Goal: Register for event/course

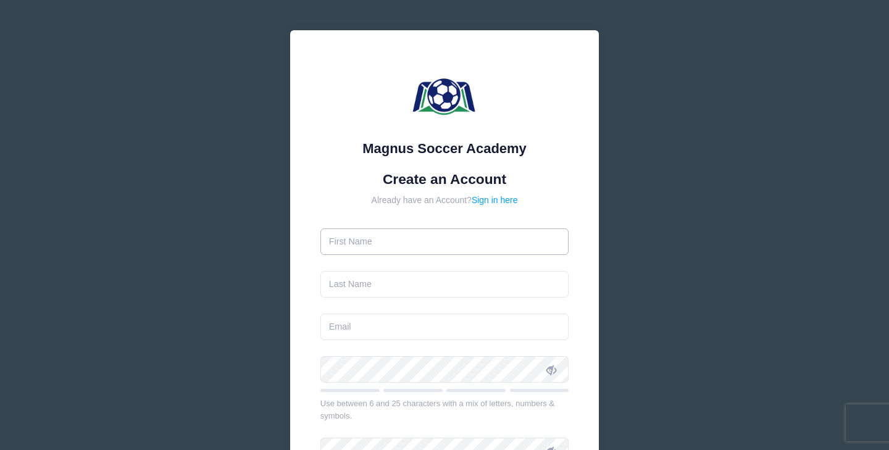
click at [438, 242] on input "text" at bounding box center [445, 241] width 249 height 27
type input "S"
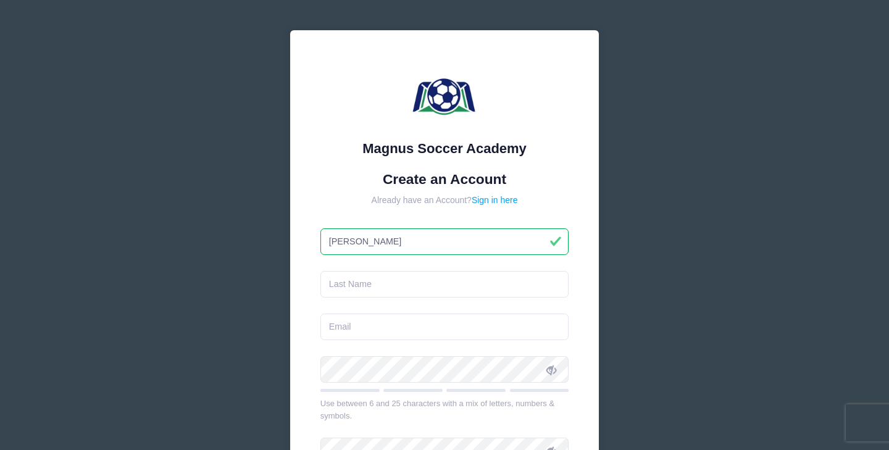
type input "[PERSON_NAME]"
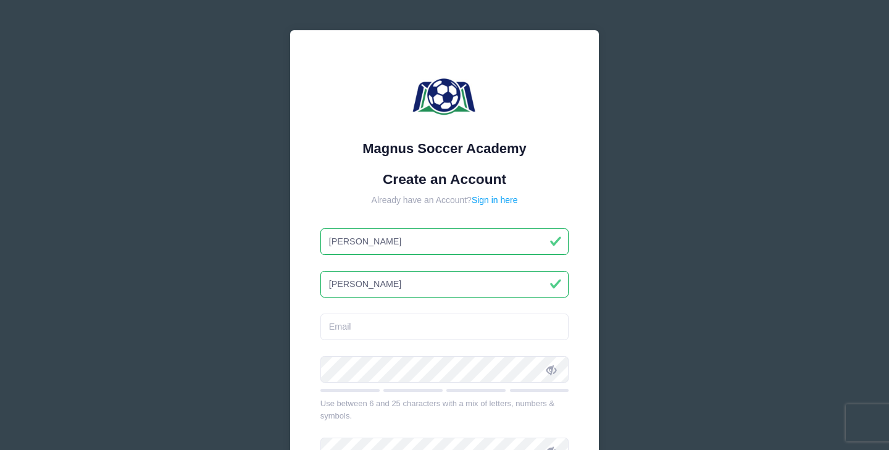
type input "[PERSON_NAME]"
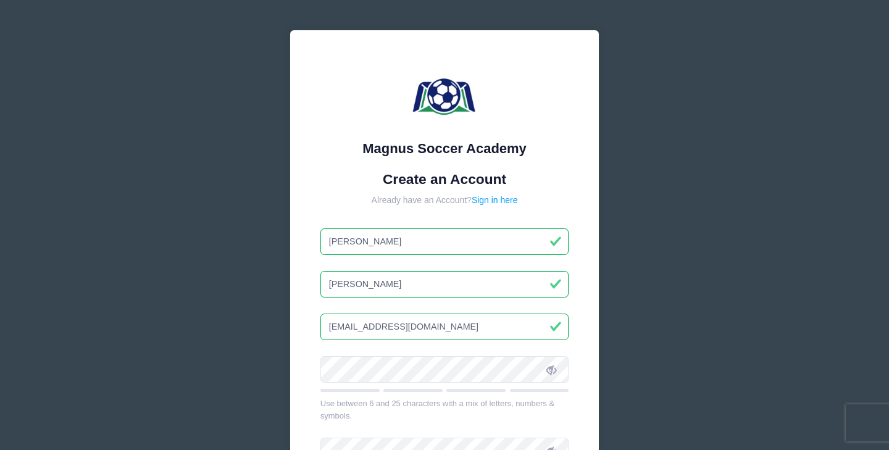
type input "[EMAIL_ADDRESS][DOMAIN_NAME]"
click at [550, 365] on icon at bounding box center [552, 370] width 10 height 10
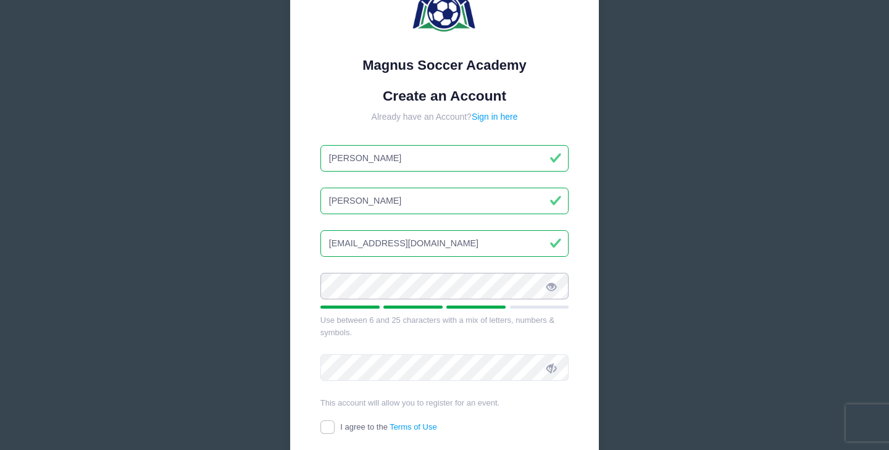
scroll to position [84, 0]
click at [555, 365] on icon at bounding box center [552, 368] width 10 height 10
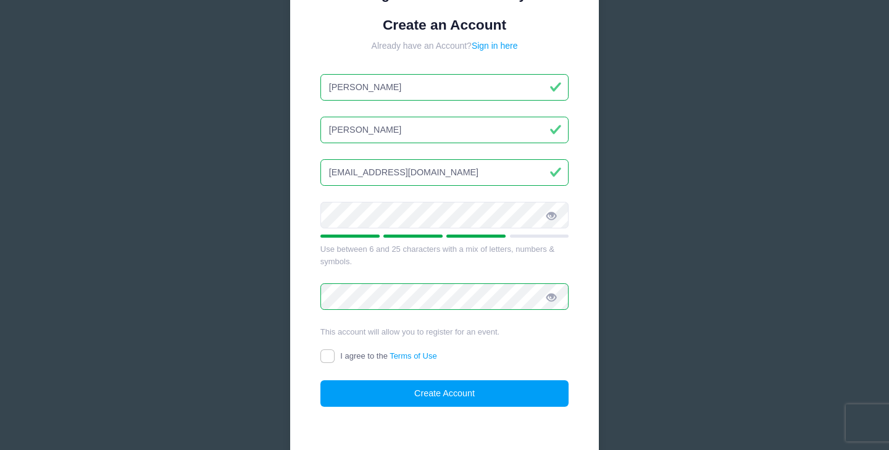
scroll to position [166, 0]
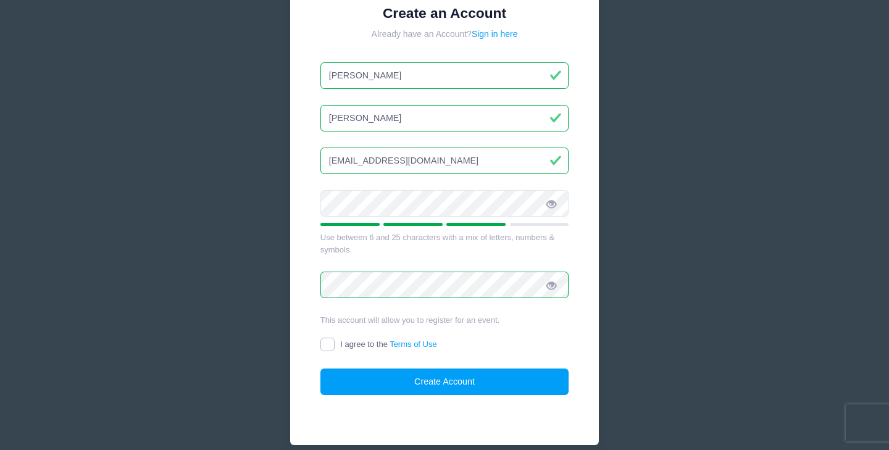
click at [329, 346] on input "I agree to the Terms of Use" at bounding box center [328, 345] width 14 height 14
checkbox input "true"
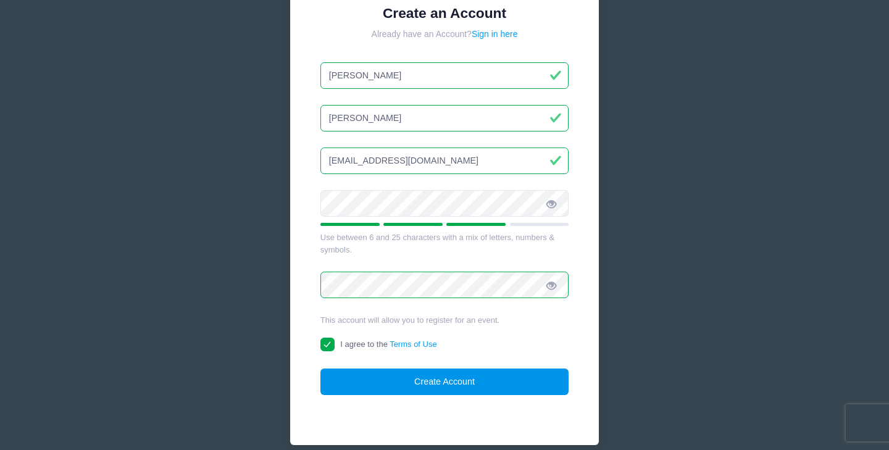
click at [376, 384] on button "Create Account" at bounding box center [445, 382] width 249 height 27
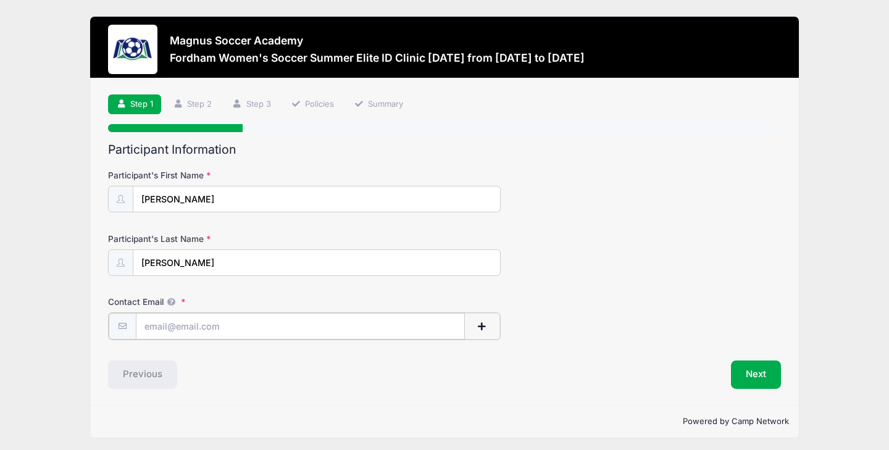
click at [379, 324] on input "Contact Email" at bounding box center [300, 326] width 329 height 27
type input "[EMAIL_ADDRESS][DOMAIN_NAME]"
click at [753, 372] on button "Next" at bounding box center [756, 373] width 50 height 28
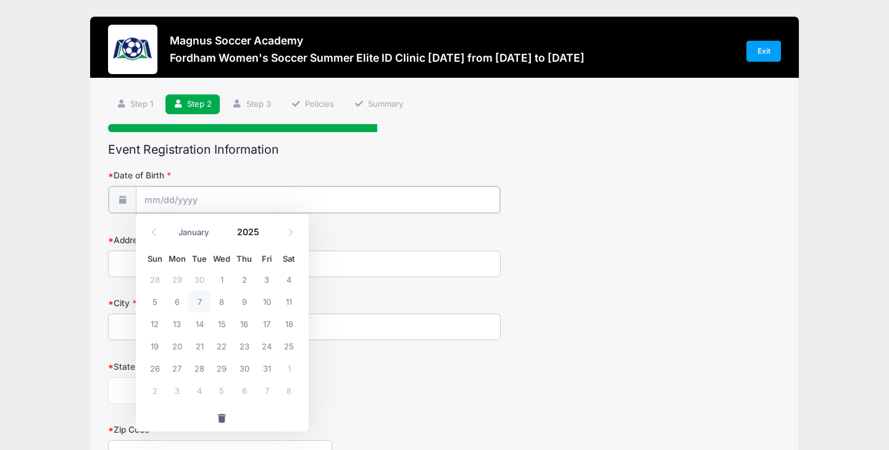
click at [157, 198] on input "Date of Birth" at bounding box center [318, 200] width 364 height 27
click at [290, 228] on span at bounding box center [290, 232] width 20 height 21
select select "11"
click at [290, 228] on span at bounding box center [290, 232] width 20 height 21
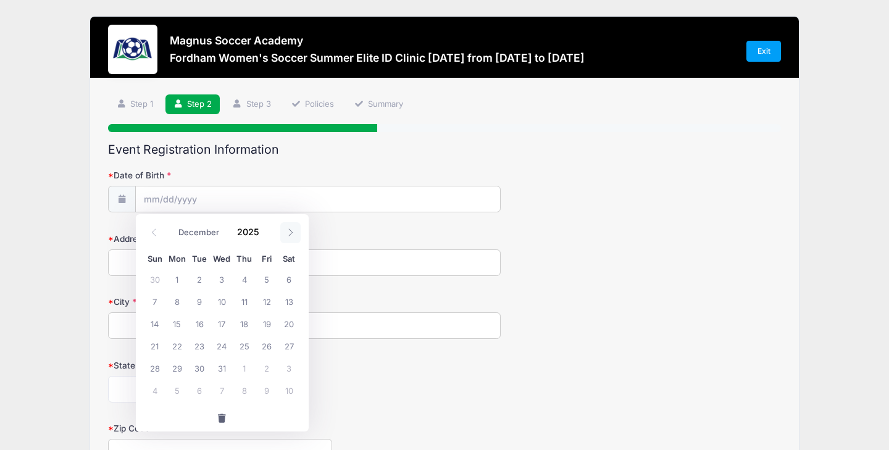
type input "2026"
click at [290, 228] on span at bounding box center [290, 232] width 20 height 21
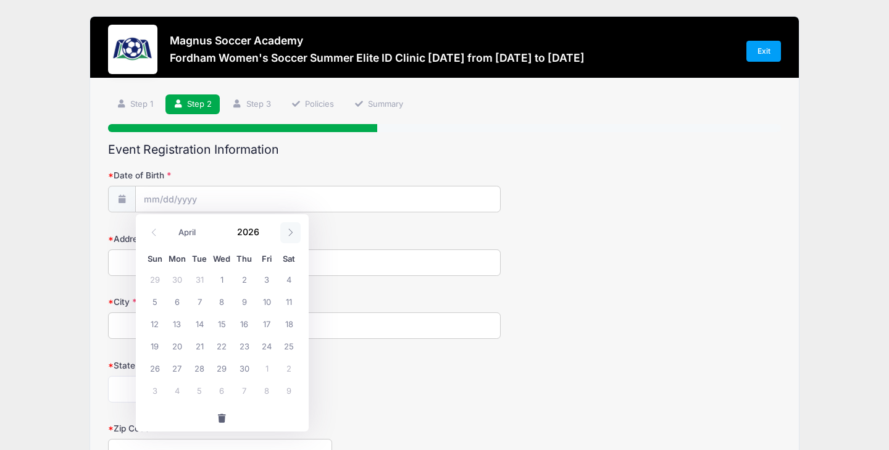
select select "4"
click at [198, 367] on span "26" at bounding box center [199, 368] width 22 height 22
type input "[DATE]"
click at [270, 204] on input "[DATE]" at bounding box center [318, 200] width 364 height 27
click at [267, 195] on input "[DATE]" at bounding box center [318, 200] width 364 height 27
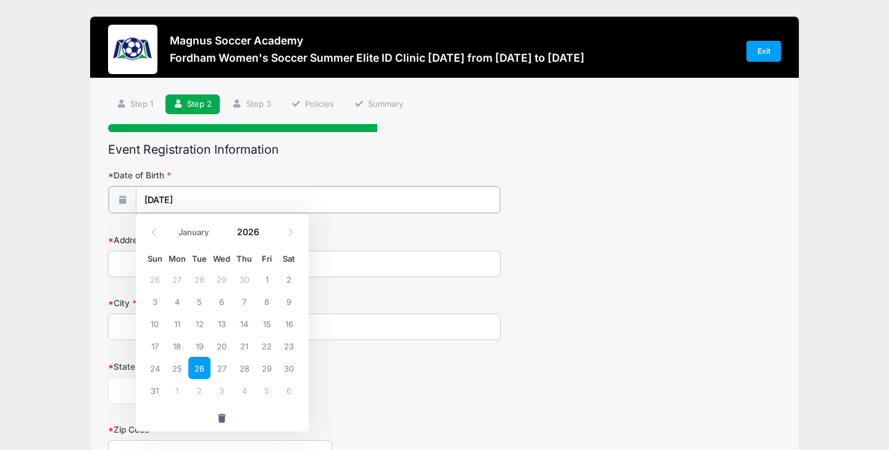
click at [191, 197] on input "[DATE]" at bounding box center [318, 200] width 364 height 27
click at [266, 237] on span at bounding box center [267, 236] width 9 height 9
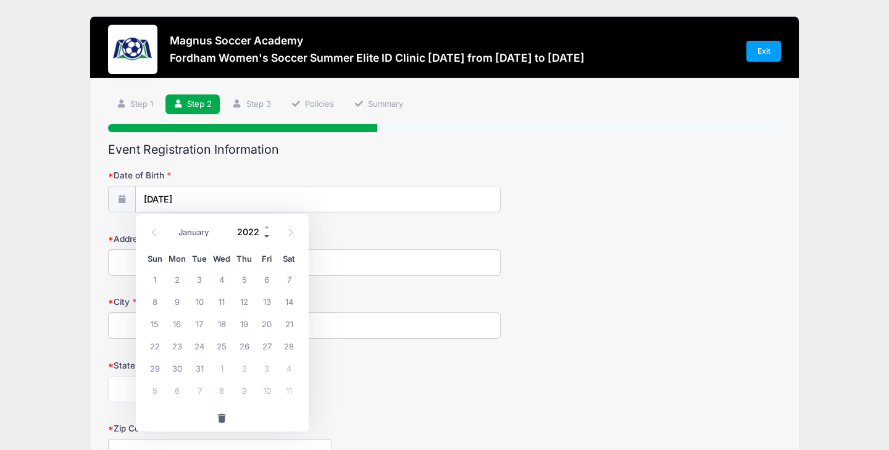
click at [266, 237] on span at bounding box center [267, 236] width 9 height 9
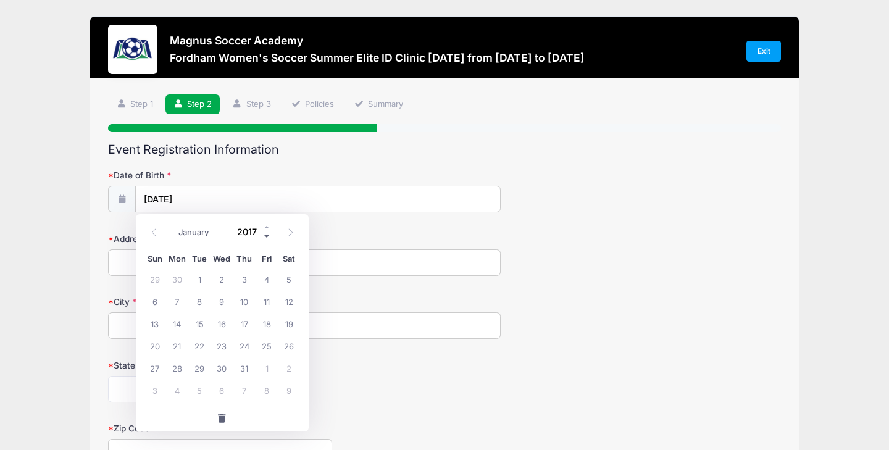
click at [266, 237] on span at bounding box center [267, 236] width 9 height 9
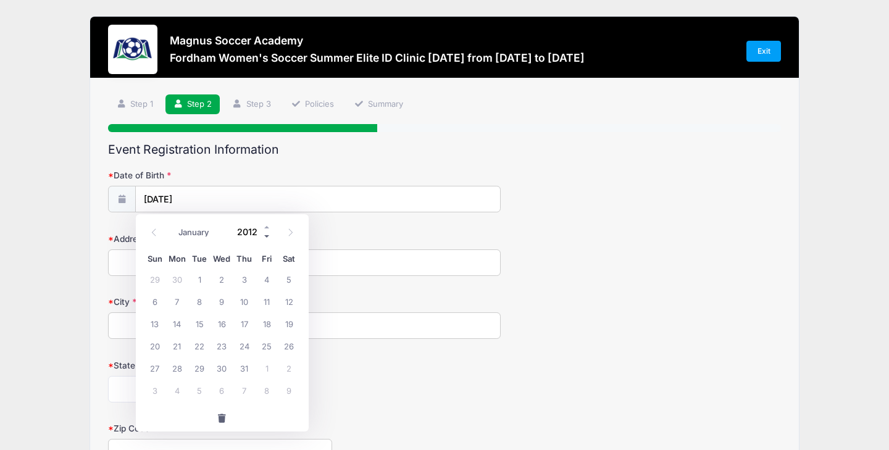
click at [266, 237] on span at bounding box center [267, 236] width 9 height 9
click at [405, 238] on div "Address" at bounding box center [444, 254] width 673 height 43
click at [247, 200] on input "[DATE]" at bounding box center [318, 200] width 364 height 27
click at [265, 237] on span at bounding box center [267, 236] width 9 height 9
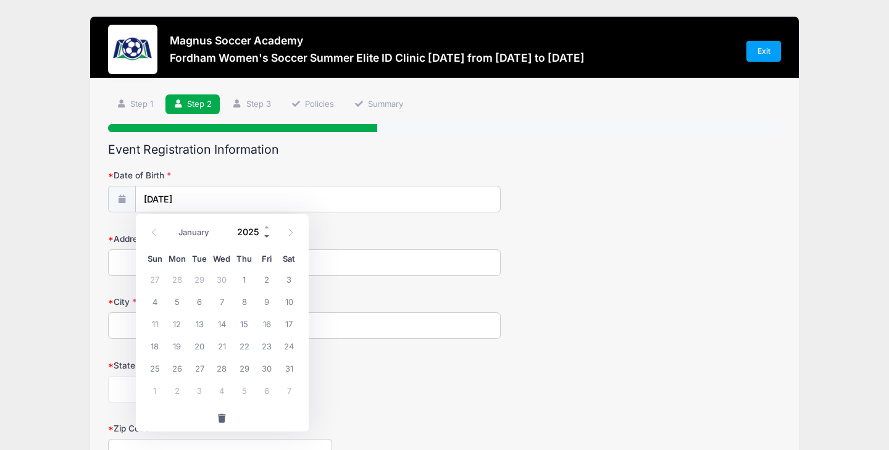
click at [265, 237] on span at bounding box center [267, 236] width 9 height 9
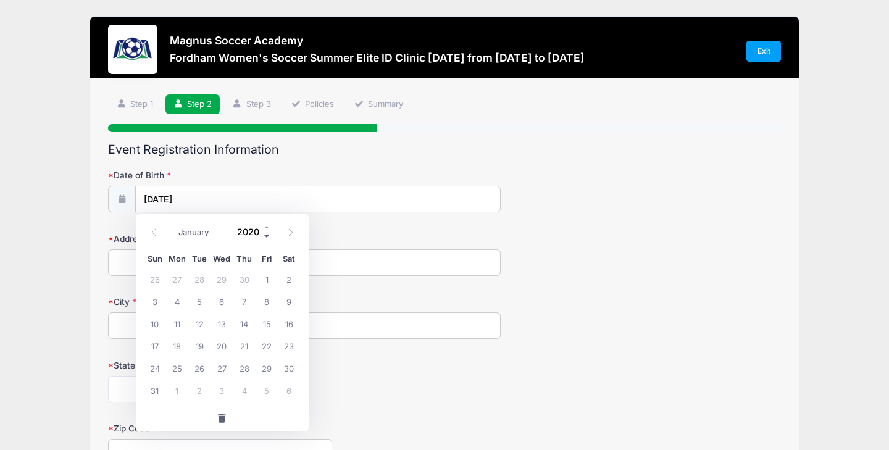
click at [265, 237] on span at bounding box center [267, 236] width 9 height 9
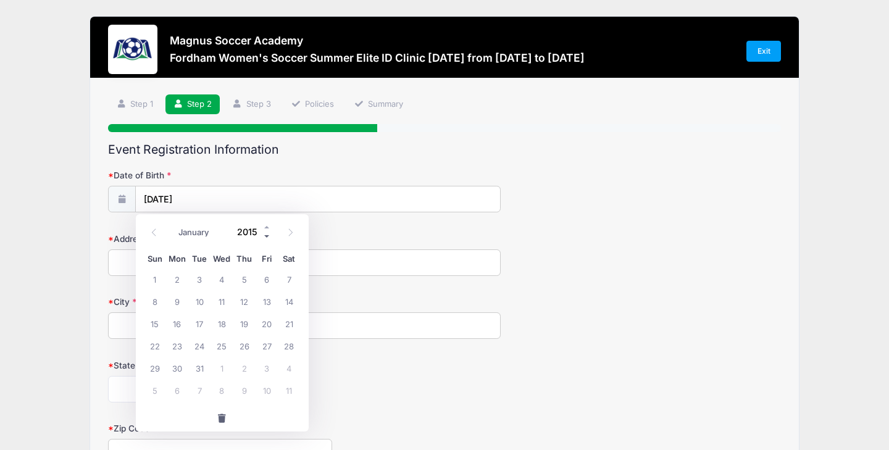
click at [265, 237] on span at bounding box center [267, 236] width 9 height 9
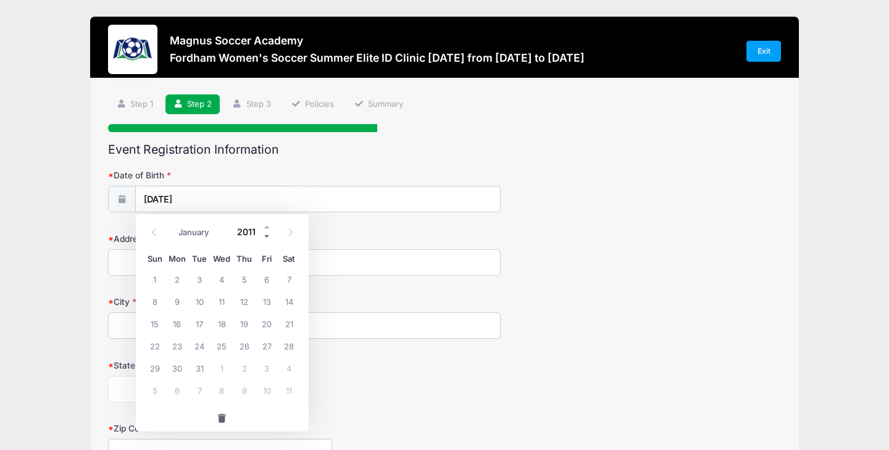
type input "2010"
click at [246, 230] on input "2010" at bounding box center [252, 232] width 40 height 19
click at [225, 364] on span "26" at bounding box center [222, 368] width 22 height 22
type input "[DATE]"
click at [237, 255] on input "Address" at bounding box center [304, 262] width 393 height 27
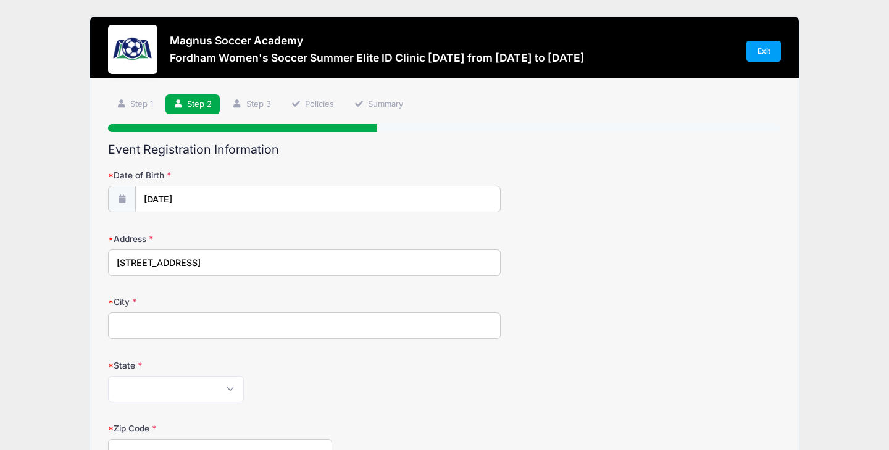
type input "[STREET_ADDRESS]"
click at [209, 325] on input "City" at bounding box center [304, 325] width 393 height 27
type input "Wall"
click at [210, 379] on select "[US_STATE] [US_STATE] [US_STATE] [US_STATE] [US_STATE] Armed Forces Africa Arme…" at bounding box center [176, 389] width 136 height 27
select select "NJ"
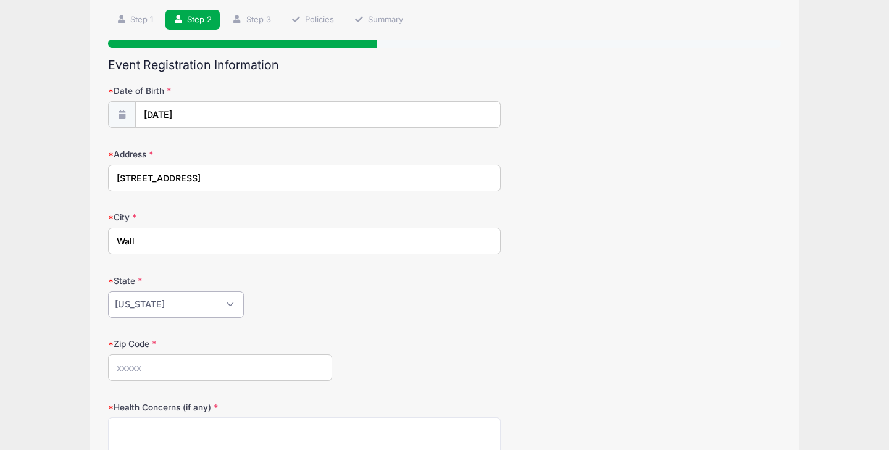
scroll to position [86, 0]
click at [196, 363] on input "Zip Code" at bounding box center [220, 366] width 224 height 27
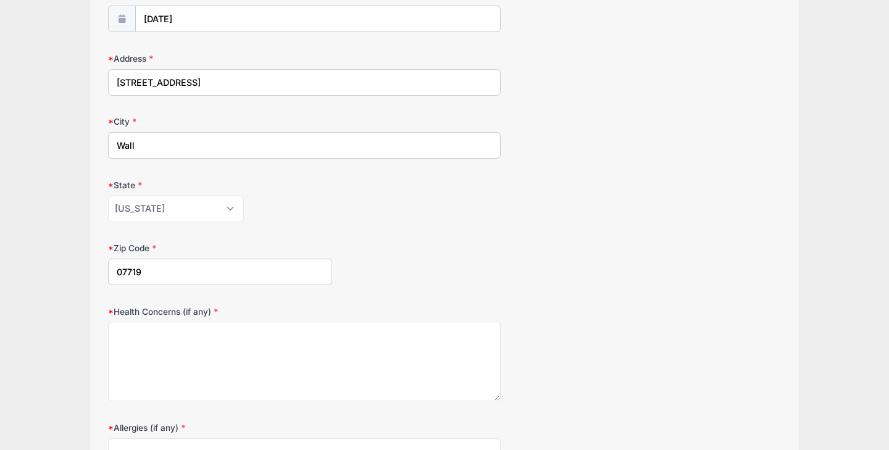
scroll to position [179, 0]
type input "07719"
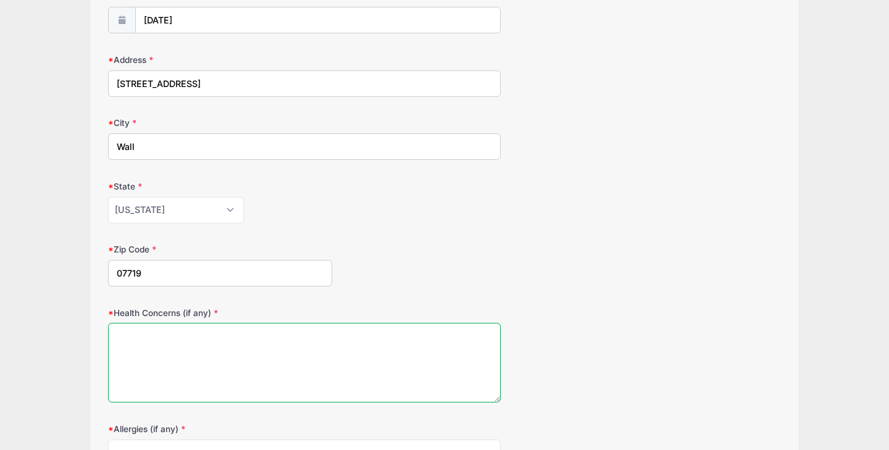
click at [200, 364] on textarea "Health Concerns (if any)" at bounding box center [304, 363] width 393 height 80
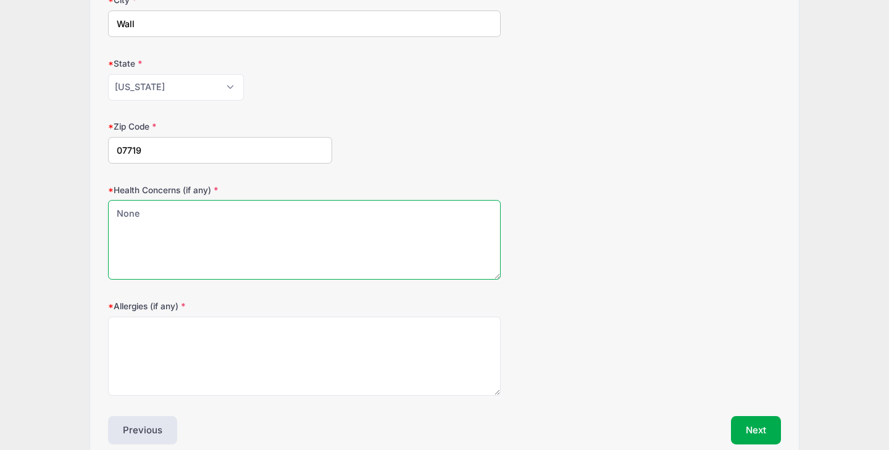
scroll to position [361, 0]
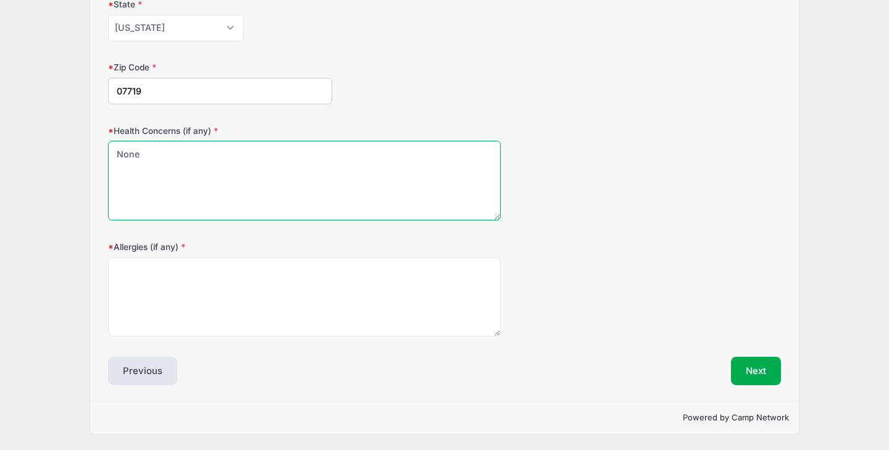
type textarea "None"
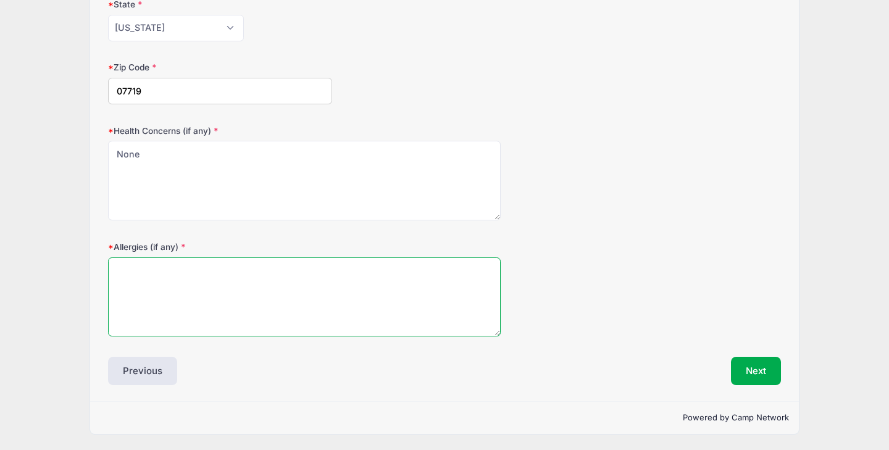
click at [209, 267] on textarea "Allergies (if any)" at bounding box center [304, 298] width 393 height 80
type textarea "None"
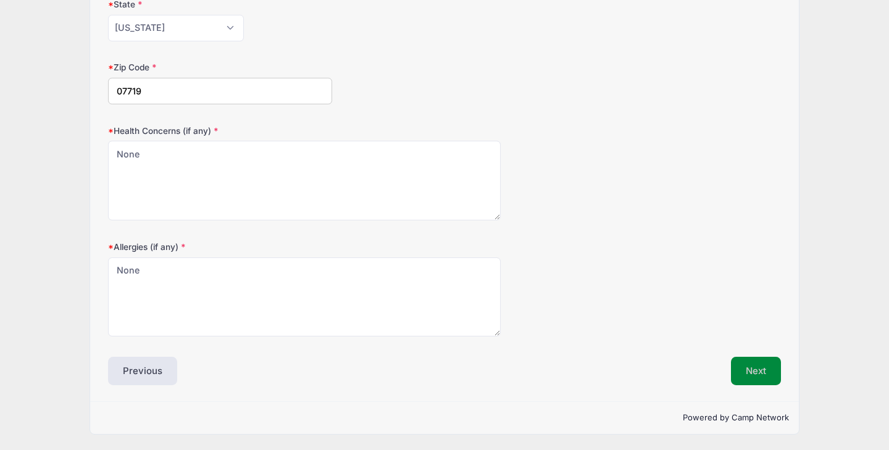
click at [768, 366] on button "Next" at bounding box center [756, 371] width 50 height 28
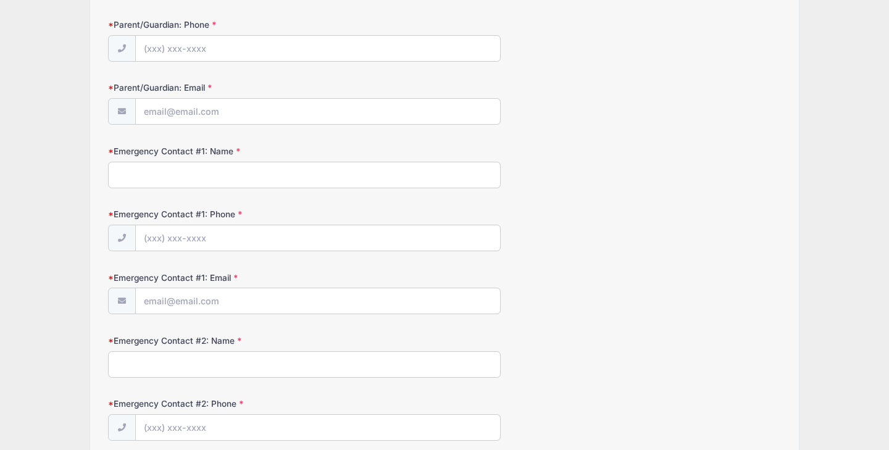
scroll to position [0, 0]
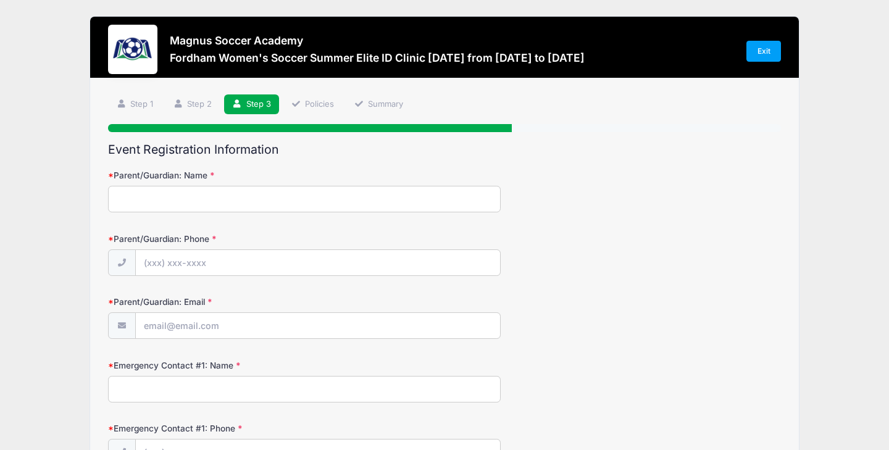
click at [297, 190] on input "Parent/Guardian: Name" at bounding box center [304, 199] width 393 height 27
type input "[PERSON_NAME]"
click at [241, 249] on div at bounding box center [304, 263] width 393 height 28
type input "[PHONE_NUMBER]"
click at [197, 329] on input "Parent/Guardian: Email" at bounding box center [318, 326] width 364 height 27
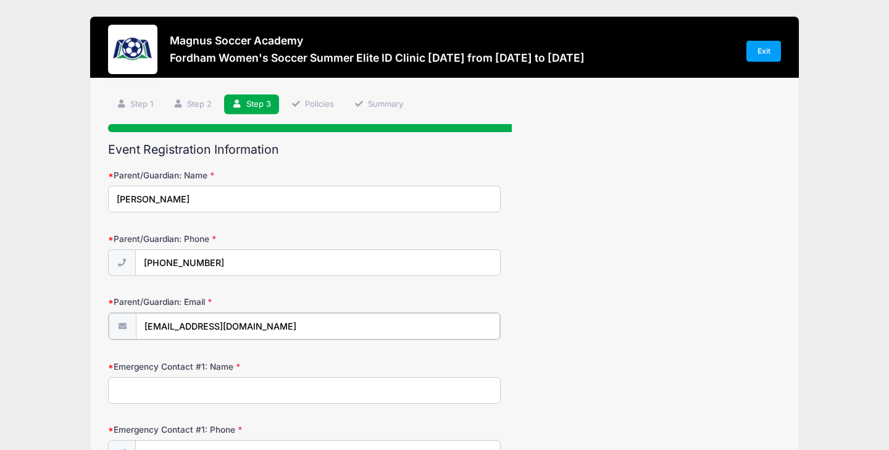
type input "[EMAIL_ADDRESS][DOMAIN_NAME]"
click at [165, 390] on input "Emergency Contact #1: Name" at bounding box center [304, 389] width 393 height 27
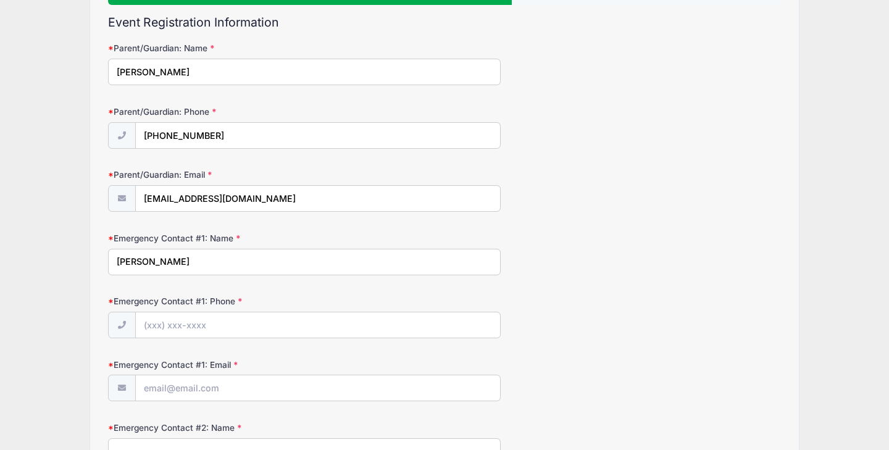
scroll to position [125, 0]
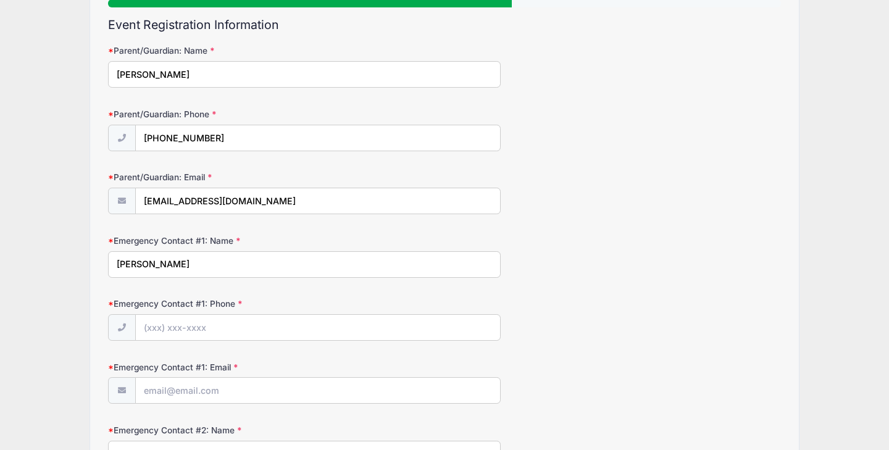
type input "[PERSON_NAME]"
click at [253, 325] on input "Emergency Contact #1: Phone" at bounding box center [318, 328] width 364 height 27
type input "[PHONE_NUMBER]"
click at [228, 391] on input "Emergency Contact #1: Email" at bounding box center [318, 391] width 364 height 27
type input "9084895559"
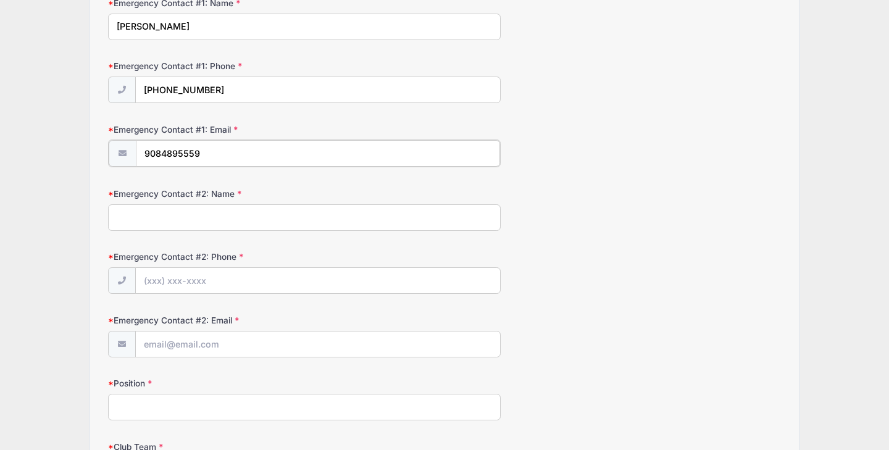
scroll to position [368, 0]
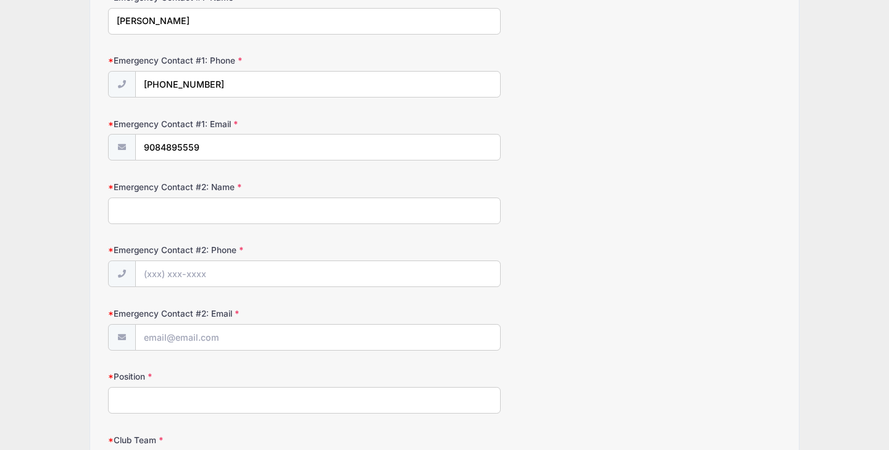
click at [309, 201] on input "Emergency Contact #2: Name" at bounding box center [304, 211] width 393 height 27
type input "[PERSON_NAME]"
click at [290, 273] on input "Emergency Contact #2: Phone" at bounding box center [318, 274] width 364 height 27
type input "[PHONE_NUMBER]"
click at [270, 327] on input "Emergency Contact #2: Email" at bounding box center [318, 338] width 364 height 27
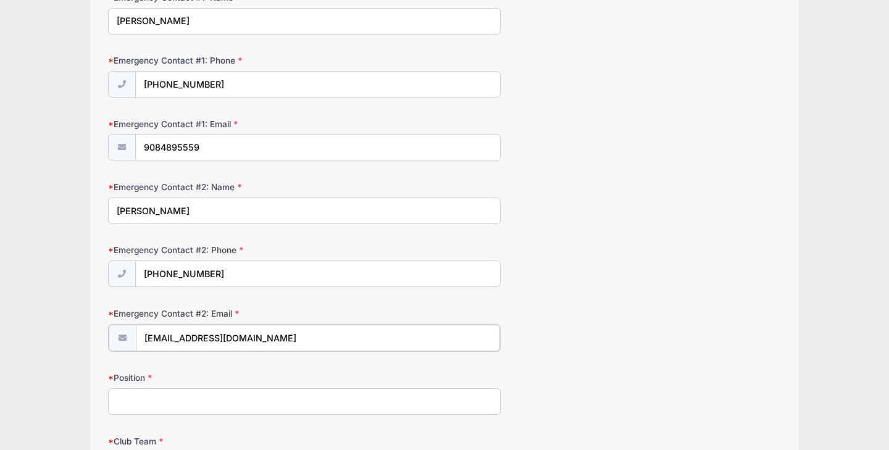
type input "[EMAIL_ADDRESS][DOMAIN_NAME]"
click at [217, 398] on input "Position" at bounding box center [304, 400] width 393 height 27
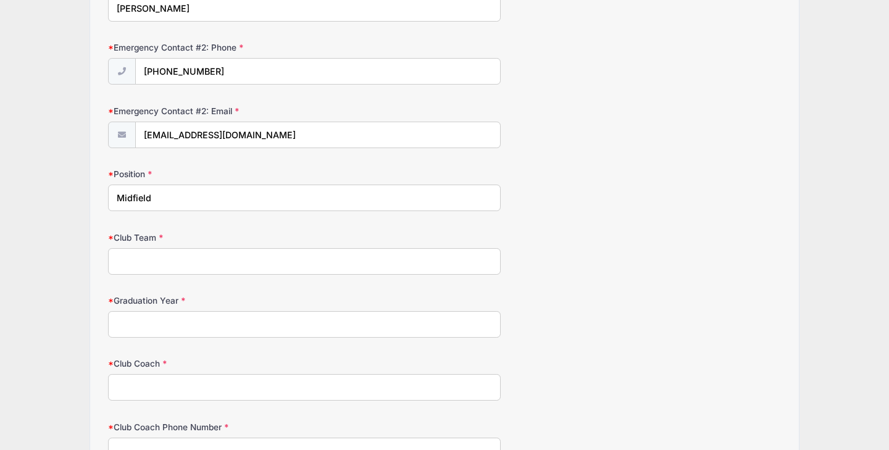
scroll to position [582, 0]
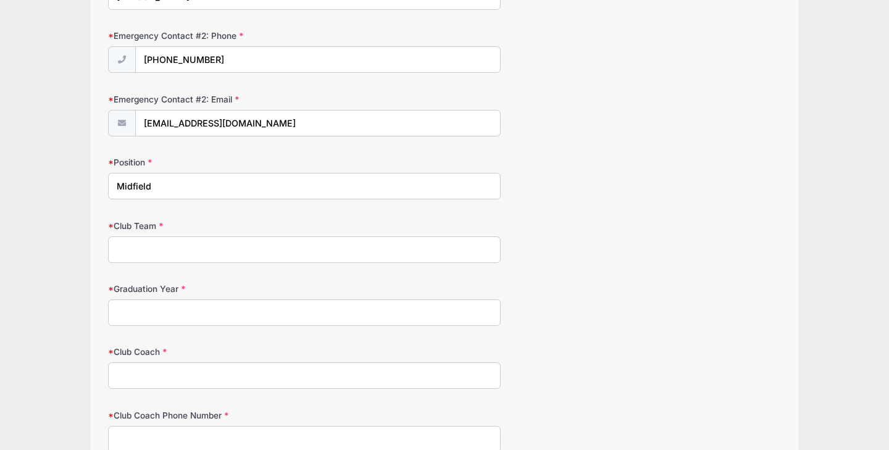
type input "Midfield"
click at [172, 248] on input "Club Team" at bounding box center [304, 250] width 393 height 27
type input "Cedar Stars [GEOGRAPHIC_DATA]"
click at [141, 309] on input "Graduation Year" at bounding box center [304, 313] width 393 height 27
type input "2028"
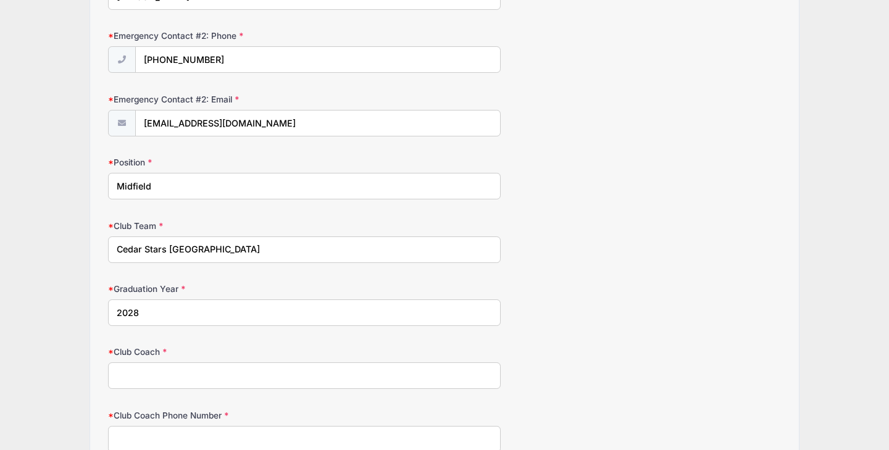
click at [141, 382] on input "Club Coach" at bounding box center [304, 376] width 393 height 27
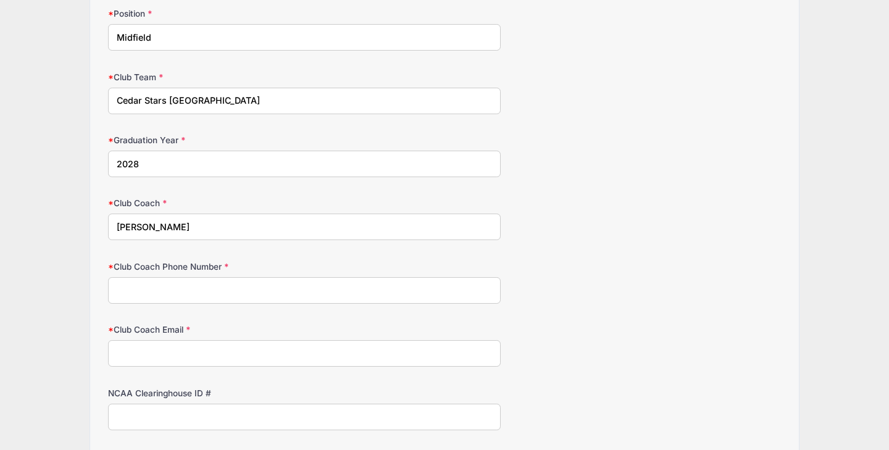
scroll to position [732, 0]
type input "A"
type input "V"
click at [254, 227] on input "Club Coach" at bounding box center [304, 226] width 393 height 27
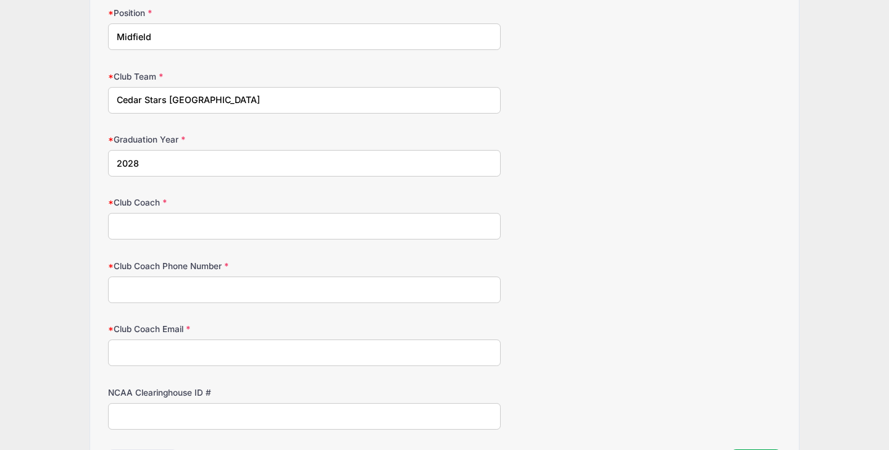
paste input "[PERSON_NAME]"
type input "[PERSON_NAME]"
click at [224, 292] on input "Club Coach Phone Number" at bounding box center [304, 290] width 393 height 27
type input "[PHONE_NUMBER]"
click at [201, 353] on input "Club Coach Email" at bounding box center [304, 353] width 393 height 27
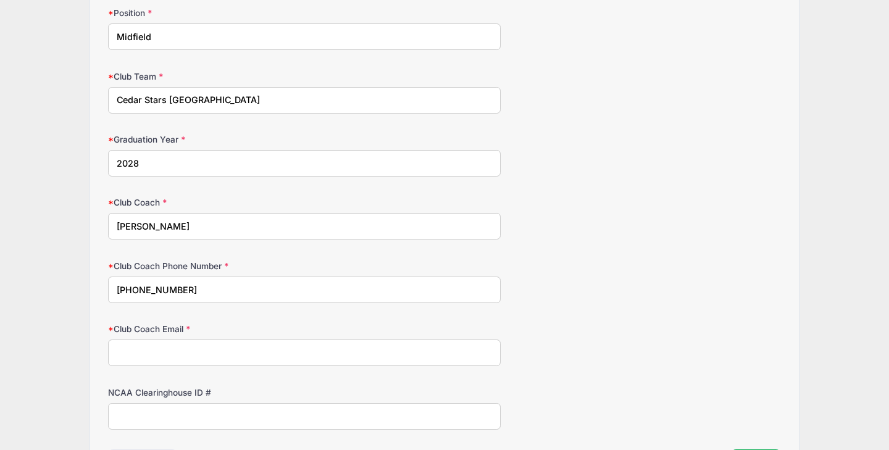
paste input "[PERSON_NAME][EMAIL_ADDRESS][PERSON_NAME][DOMAIN_NAME]"
type input "[PERSON_NAME][EMAIL_ADDRESS][PERSON_NAME][DOMAIN_NAME]"
click at [196, 419] on input "NCAA Clearinghouse ID #" at bounding box center [304, 416] width 393 height 27
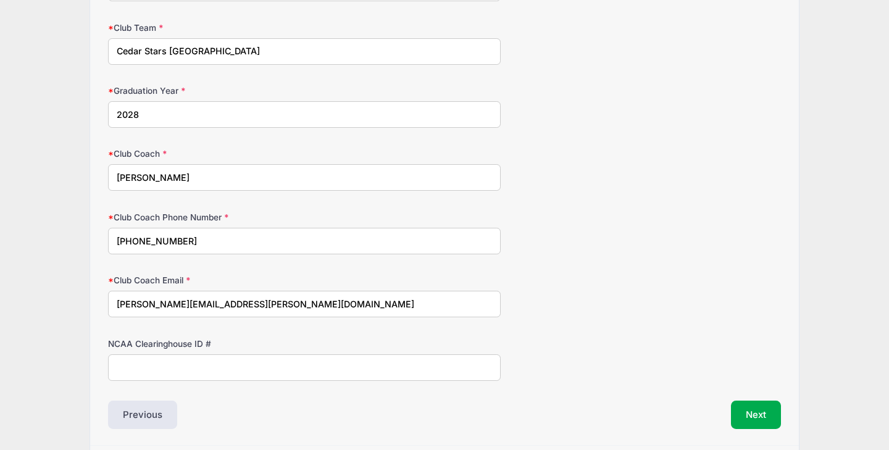
scroll to position [785, 0]
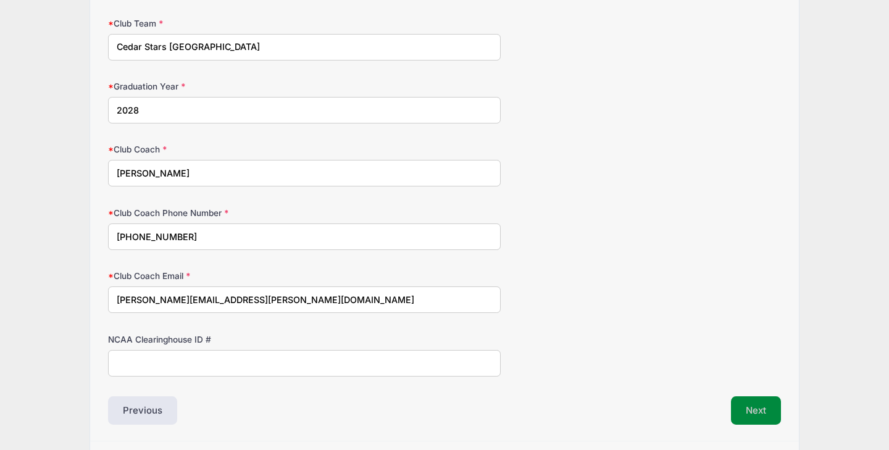
click at [755, 410] on button "Next" at bounding box center [756, 410] width 50 height 28
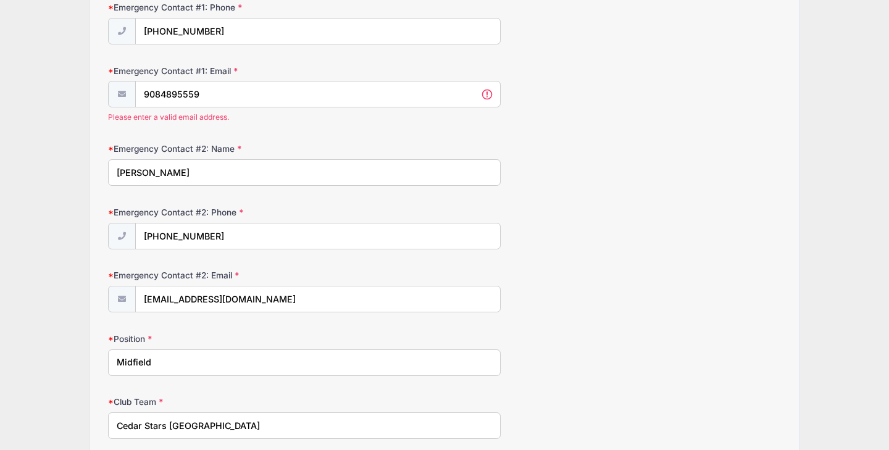
scroll to position [397, 0]
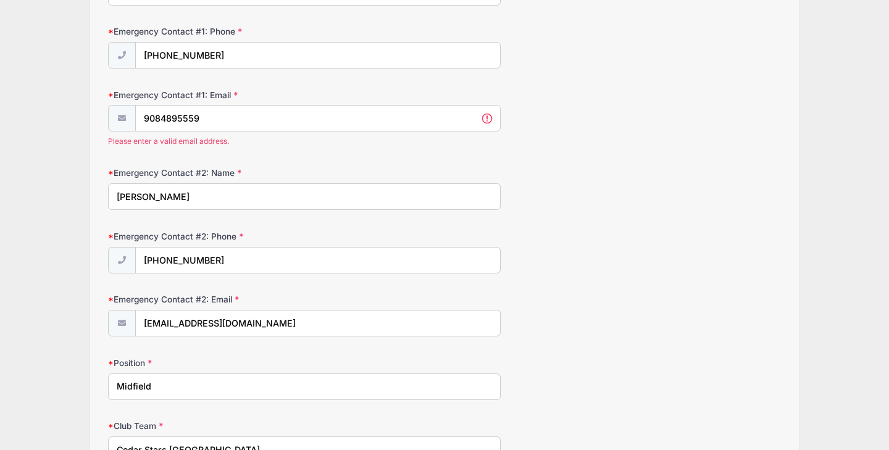
click at [526, 145] on div "Emergency Contact #1: Email 9084895559 Please enter a valid email address." at bounding box center [444, 118] width 673 height 58
click at [366, 136] on span "Please enter a valid email address." at bounding box center [304, 141] width 393 height 11
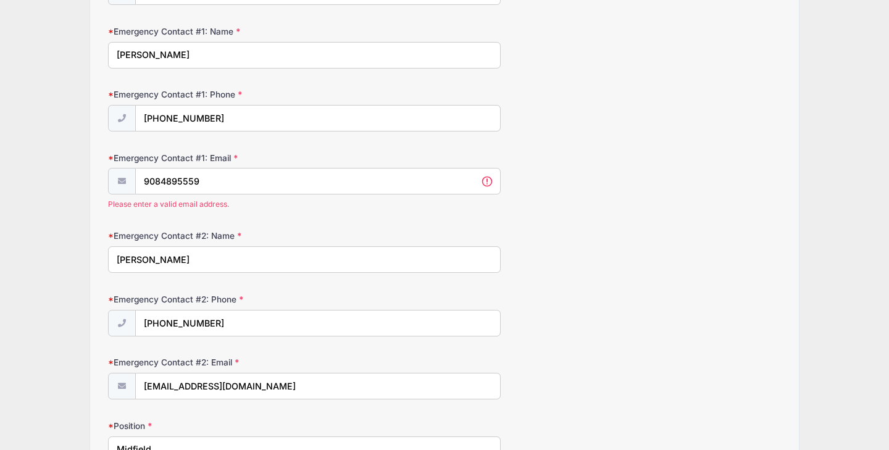
scroll to position [348, 0]
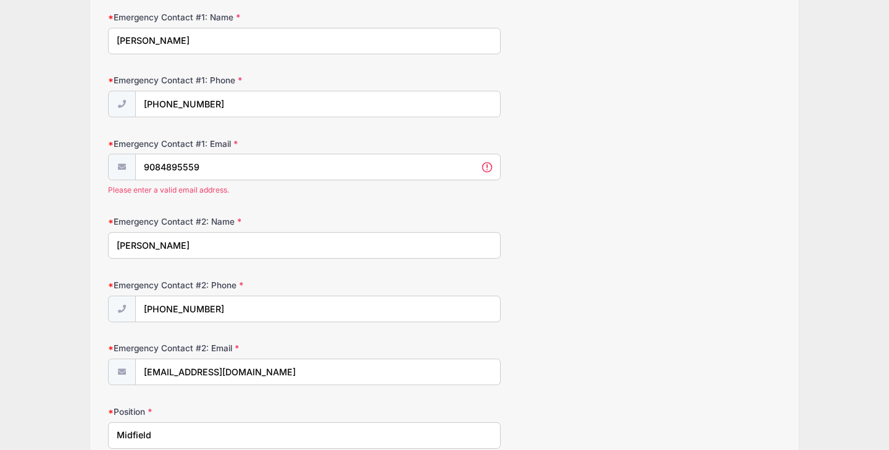
click at [340, 203] on form "Parent/Guardian: Name [PERSON_NAME] Parent/Guardian: Phone [PHONE_NUMBER] Paren…" at bounding box center [444, 324] width 673 height 1007
drag, startPoint x: 287, startPoint y: 164, endPoint x: 159, endPoint y: 159, distance: 127.3
click at [159, 159] on input "9084895559" at bounding box center [318, 167] width 364 height 27
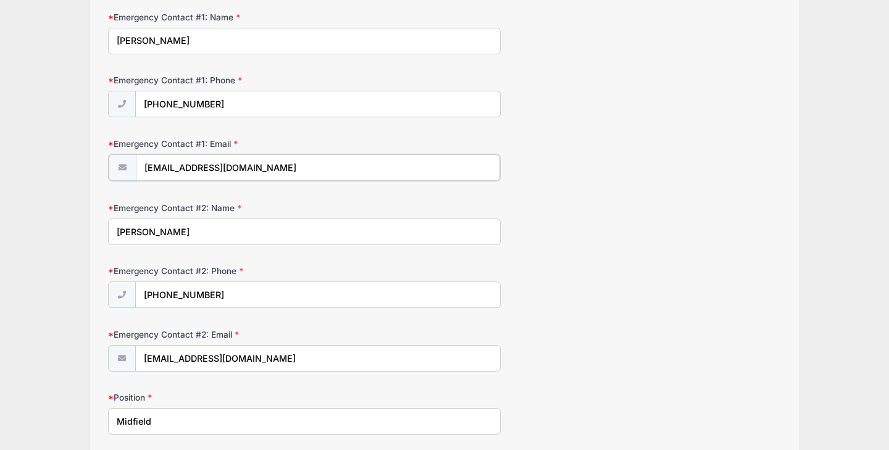
scroll to position [826, 0]
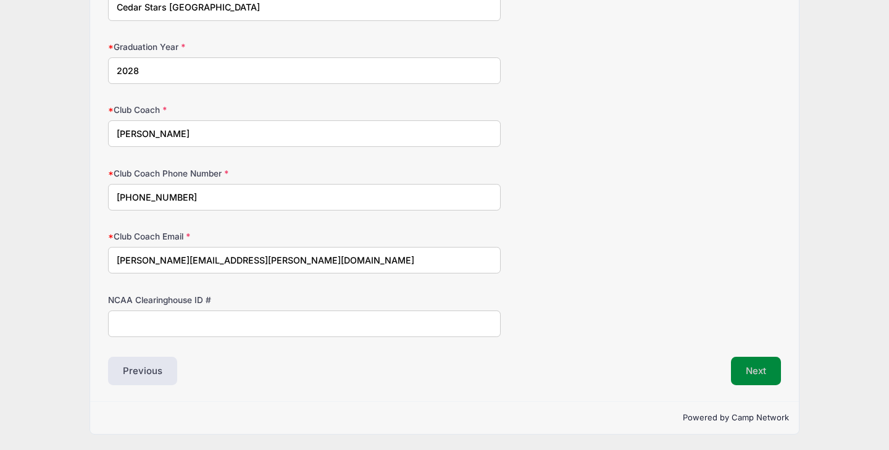
type input "[EMAIL_ADDRESS][DOMAIN_NAME]"
click at [773, 367] on button "Next" at bounding box center [756, 371] width 50 height 28
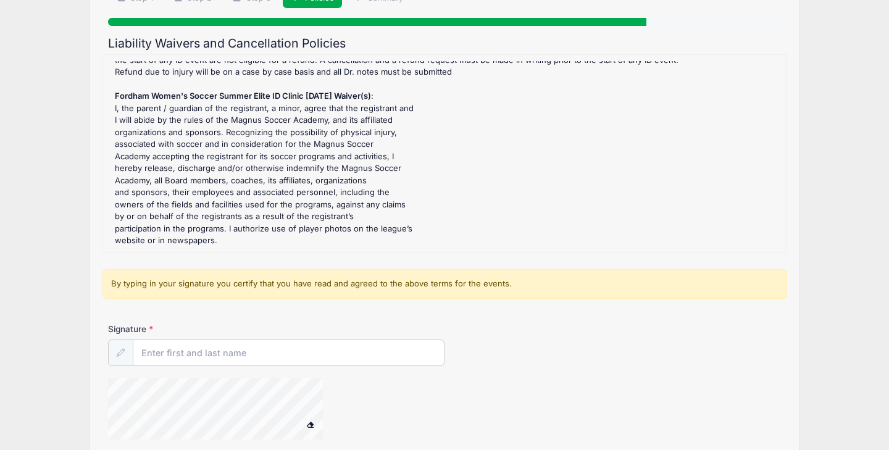
scroll to position [216, 0]
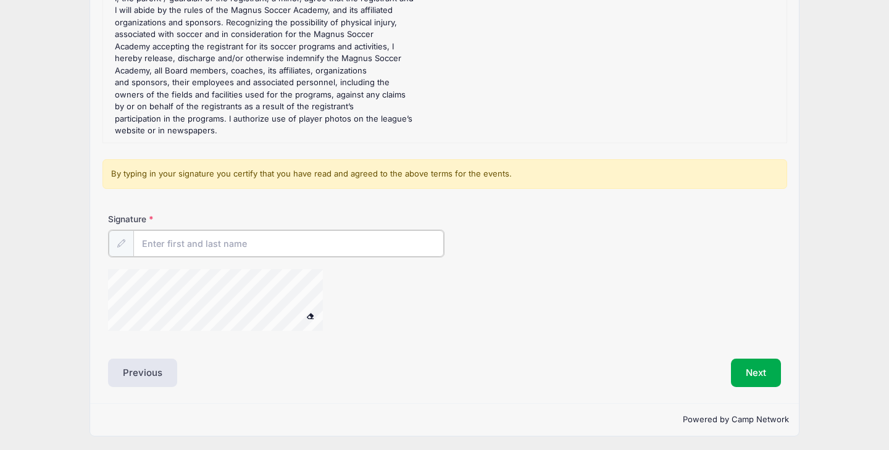
click at [304, 235] on input "Signature" at bounding box center [288, 243] width 311 height 27
type input "[PERSON_NAME]"
click at [761, 370] on button "Next" at bounding box center [756, 372] width 50 height 28
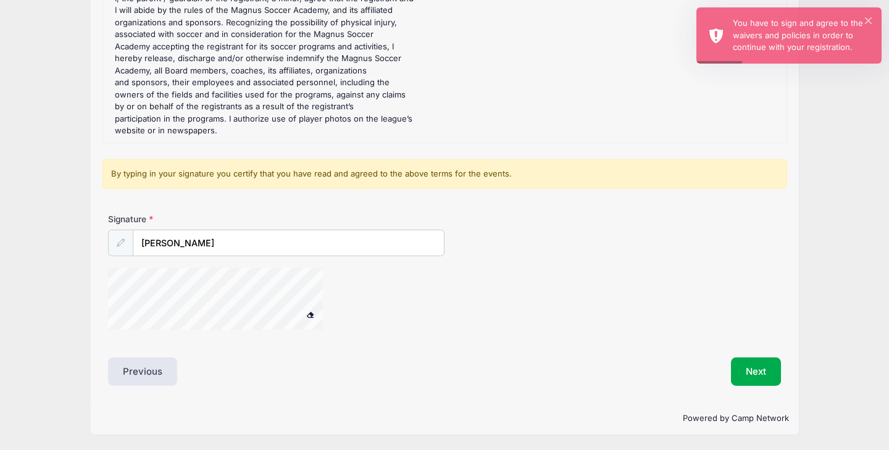
click at [329, 291] on div at bounding box center [231, 300] width 247 height 65
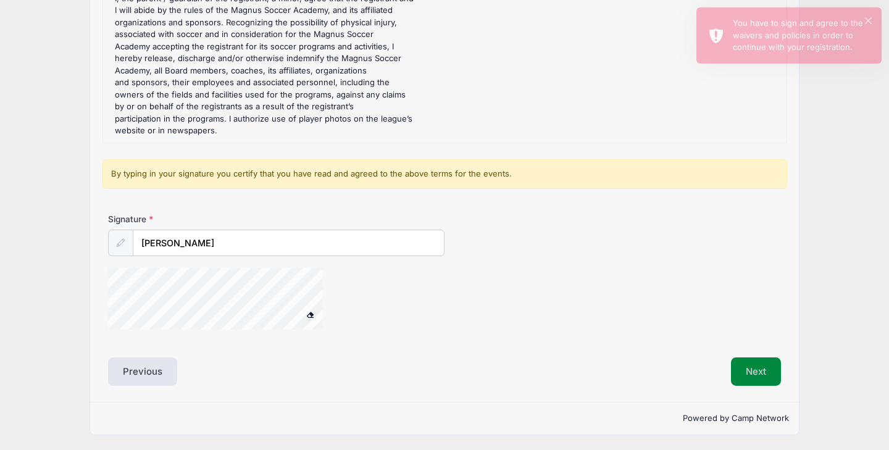
click at [773, 375] on button "Next" at bounding box center [756, 372] width 50 height 28
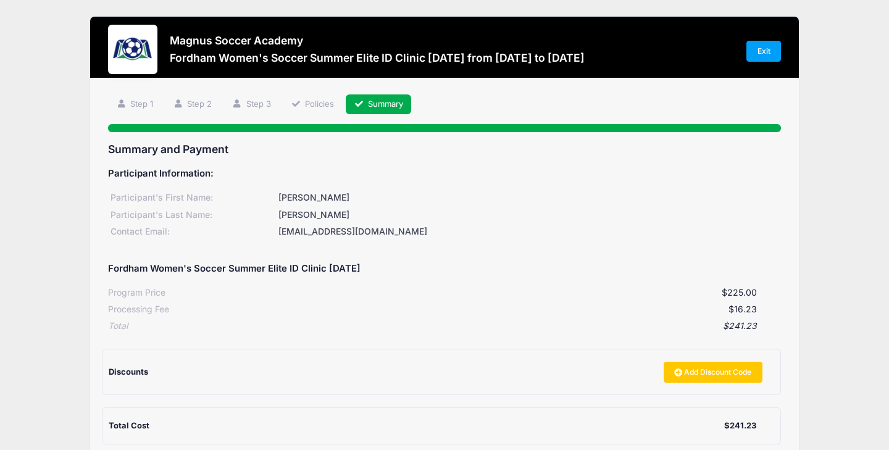
scroll to position [136, 0]
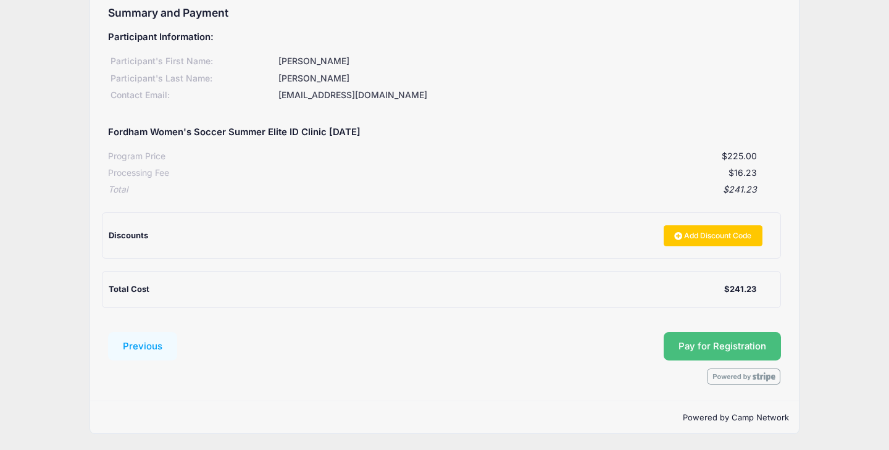
click at [674, 349] on button "Pay for Registration" at bounding box center [722, 346] width 117 height 28
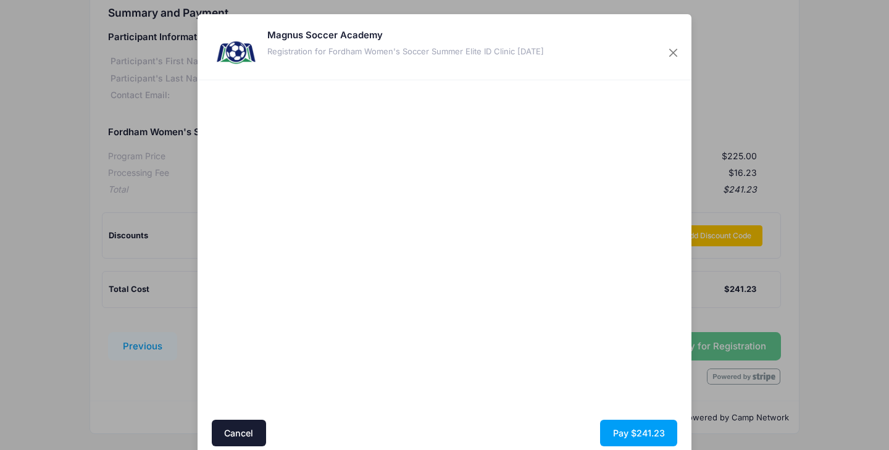
scroll to position [48, 0]
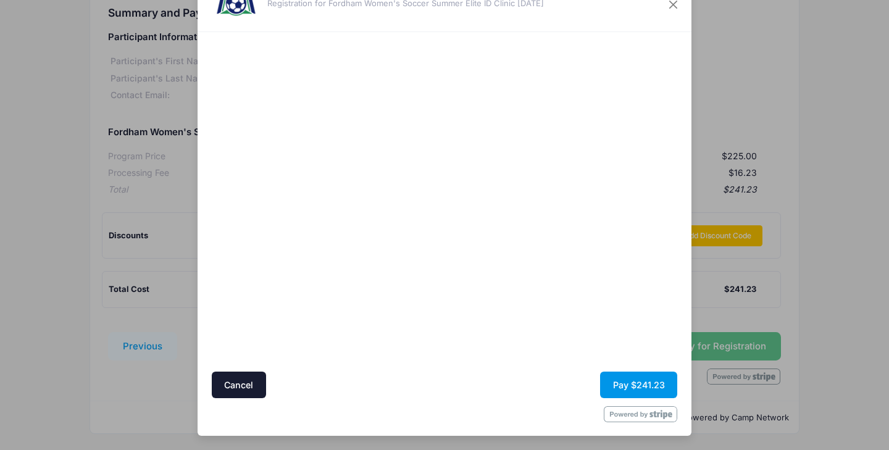
click at [646, 386] on button "Pay $241.23" at bounding box center [638, 385] width 77 height 27
click at [625, 389] on button "Pay $241.23" at bounding box center [638, 385] width 77 height 27
